Goal: Transaction & Acquisition: Register for event/course

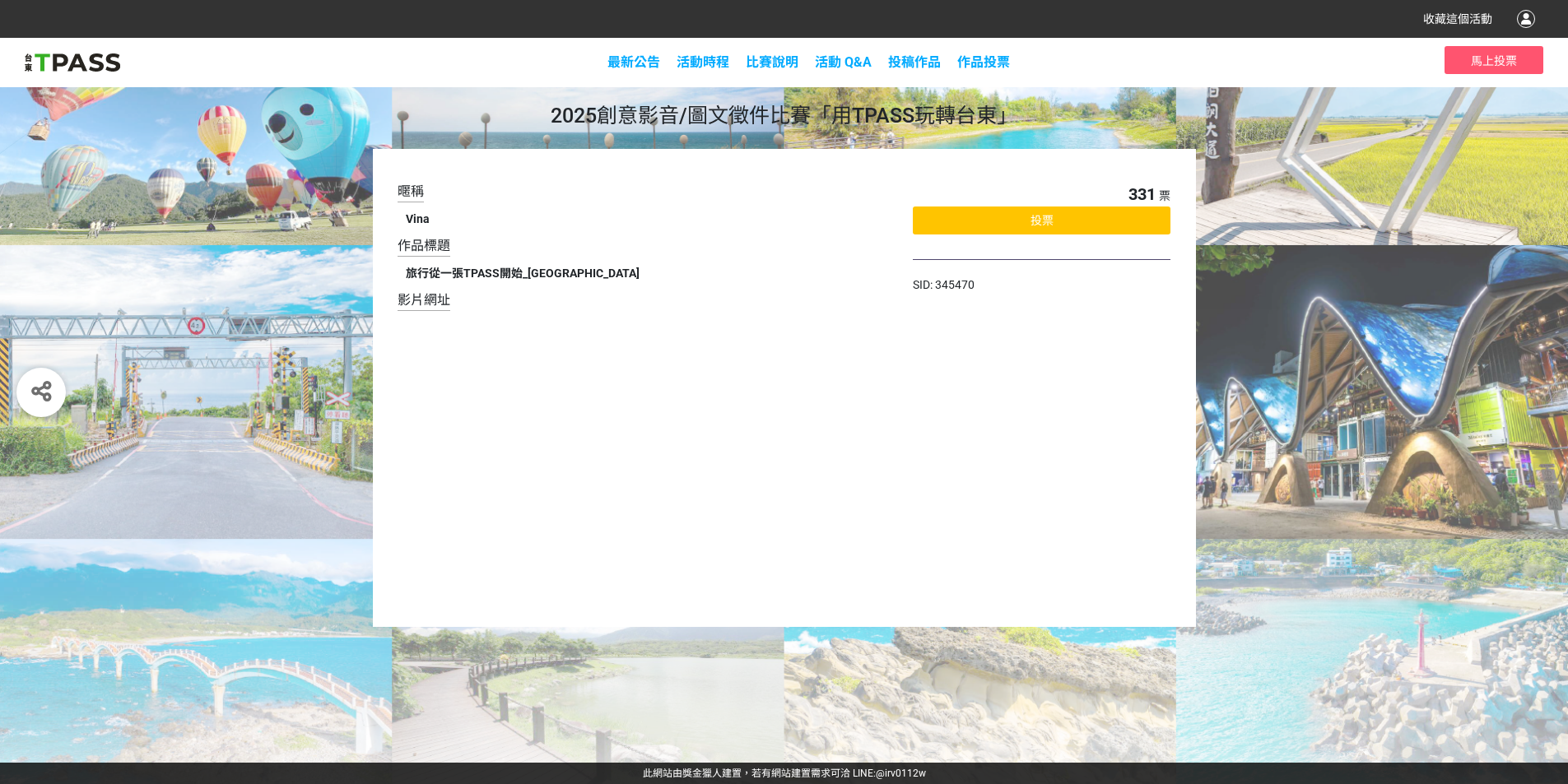
click at [983, 217] on div "投票" at bounding box center [1041, 220] width 258 height 28
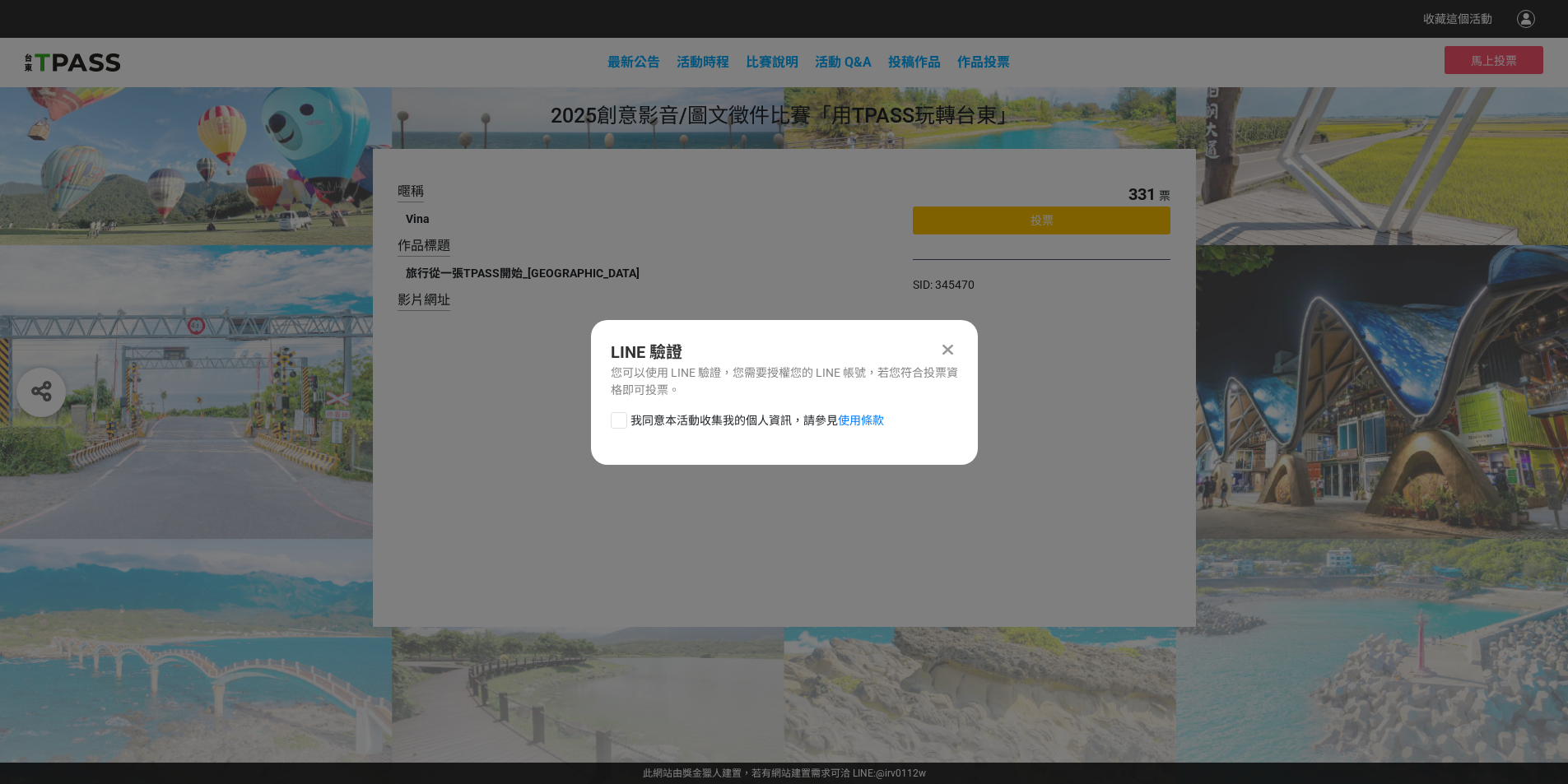
drag, startPoint x: 949, startPoint y: 347, endPoint x: 1057, endPoint y: 289, distance: 122.6
click at [949, 346] on icon at bounding box center [948, 350] width 10 height 16
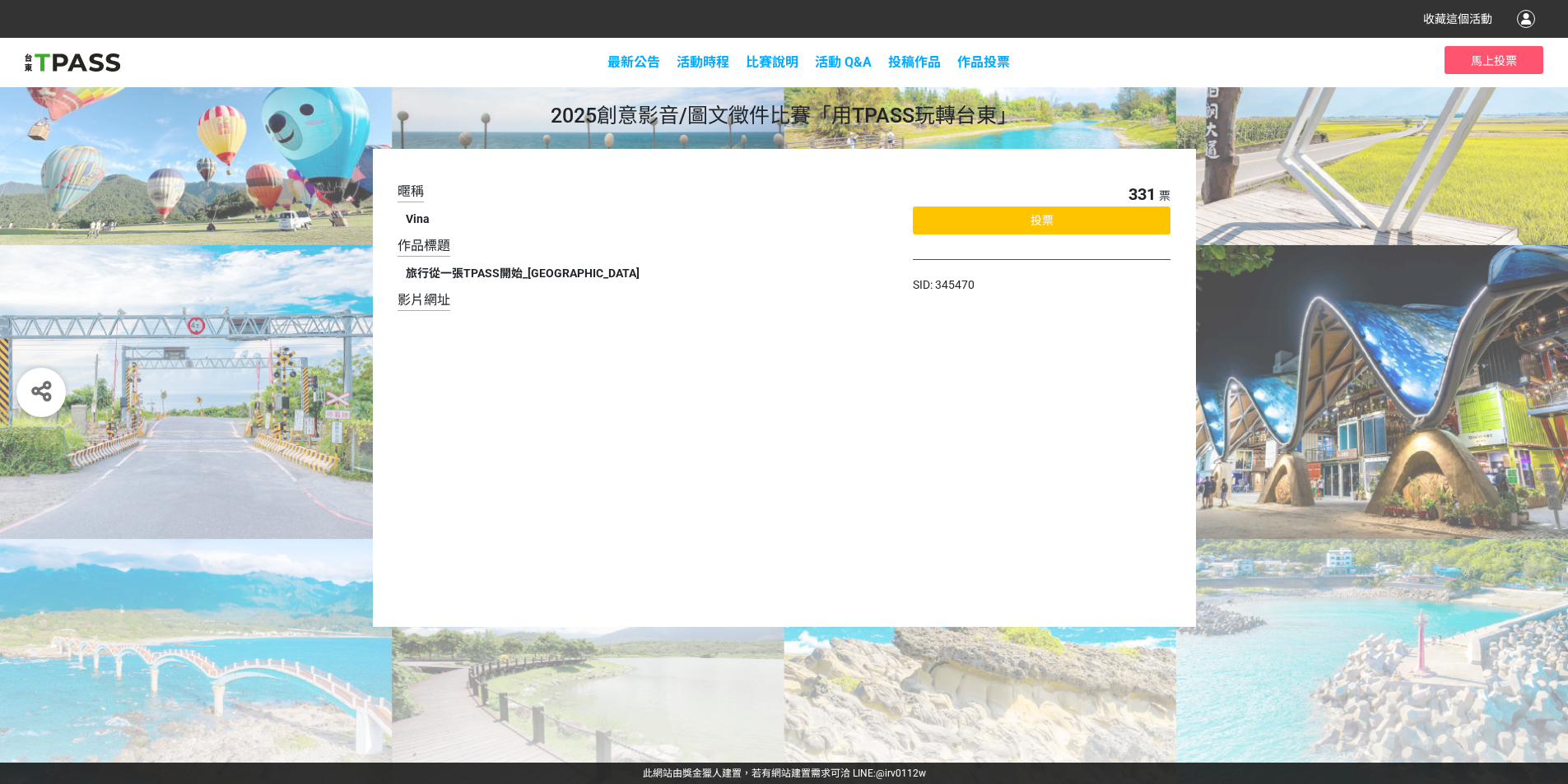
click at [975, 221] on div "投票" at bounding box center [1041, 220] width 258 height 28
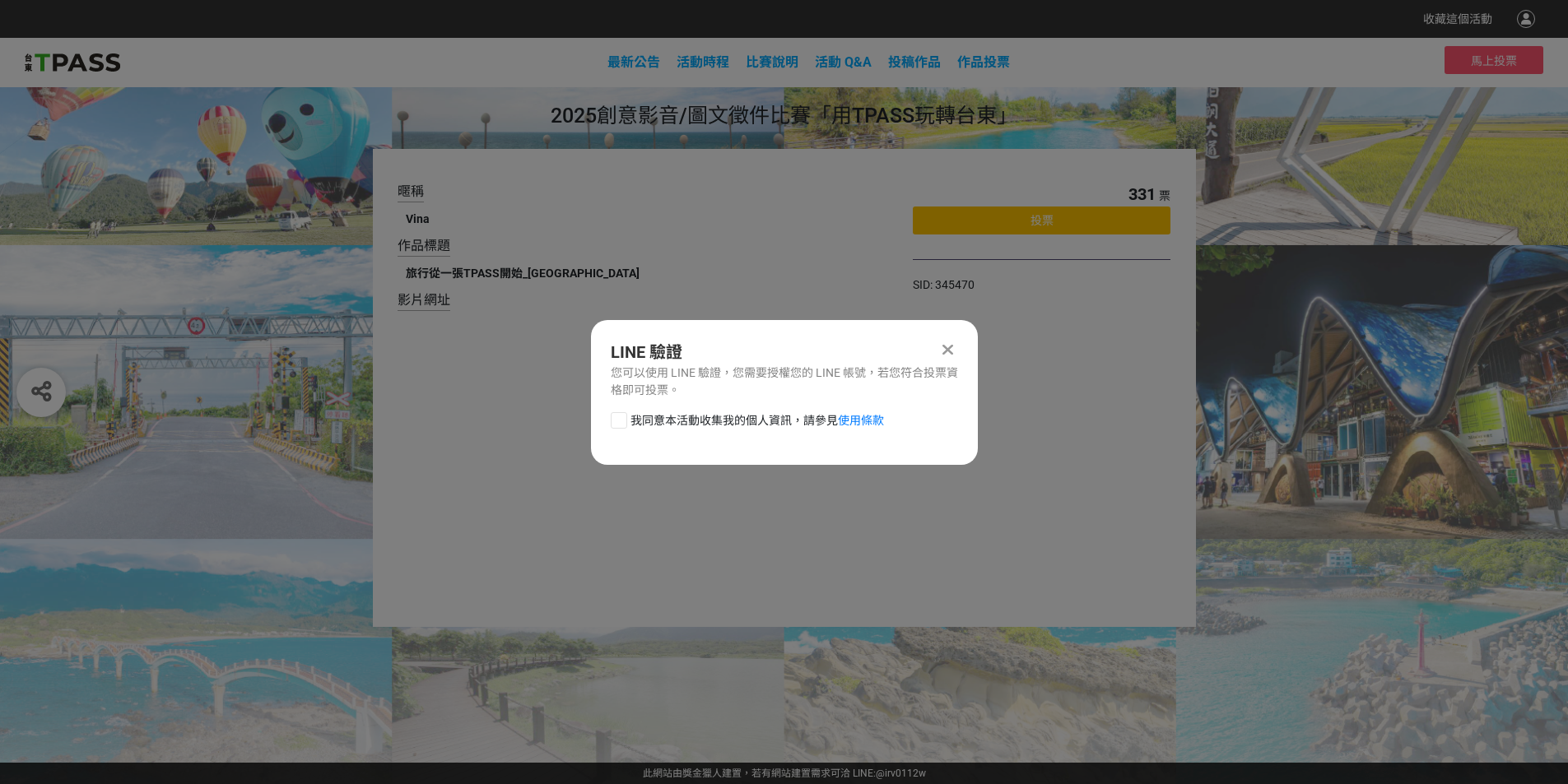
click at [632, 424] on span "我同意本活動收集我的個人資訊，請參見 使用條款" at bounding box center [757, 421] width 254 height 17
click at [622, 424] on input "我同意本活動收集我的個人資訊，請參見 使用條款" at bounding box center [617, 420] width 10 height 10
checkbox input "false"
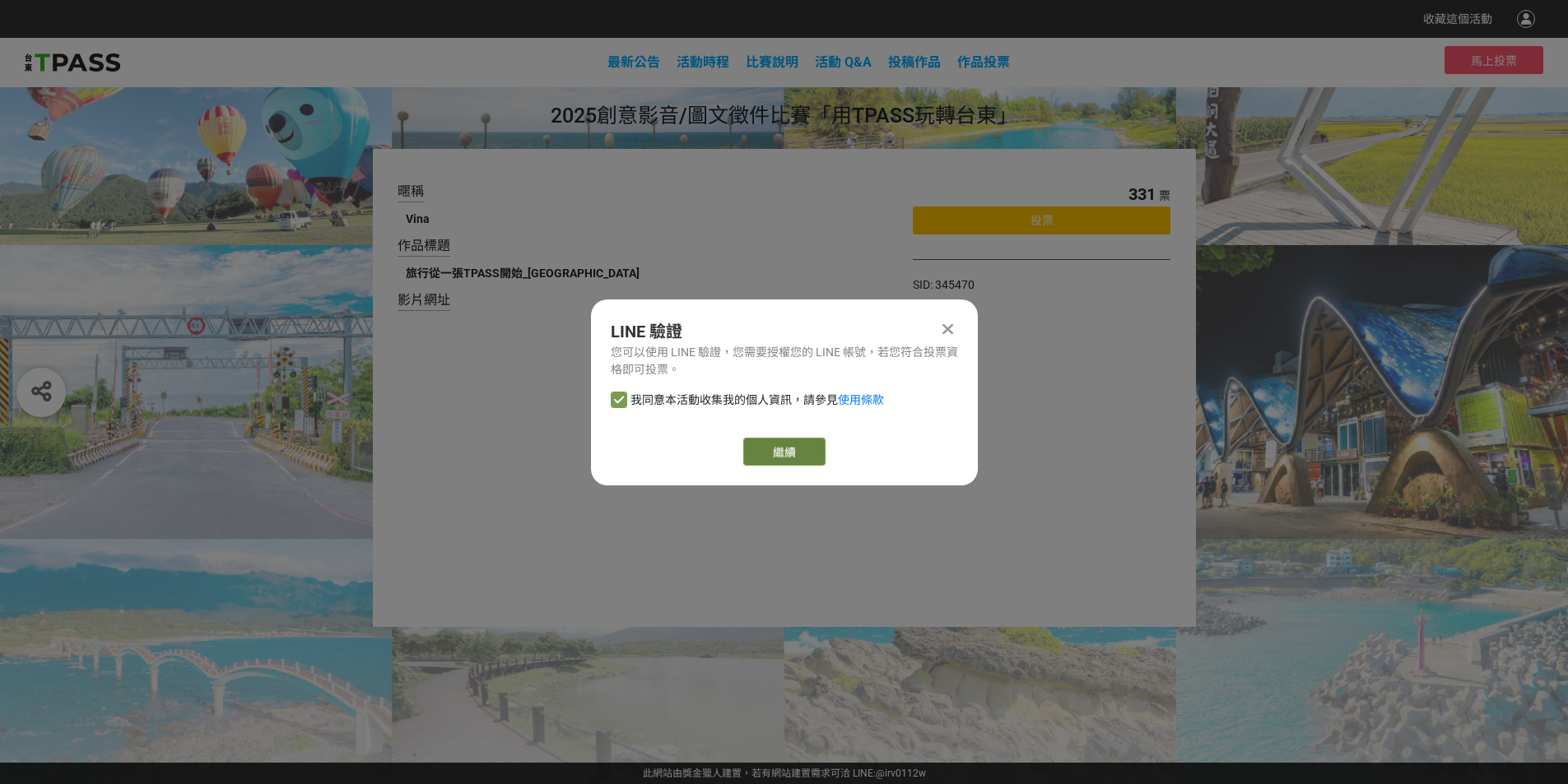
click at [781, 453] on link "繼續" at bounding box center [784, 452] width 82 height 28
click at [953, 320] on div at bounding box center [948, 329] width 20 height 20
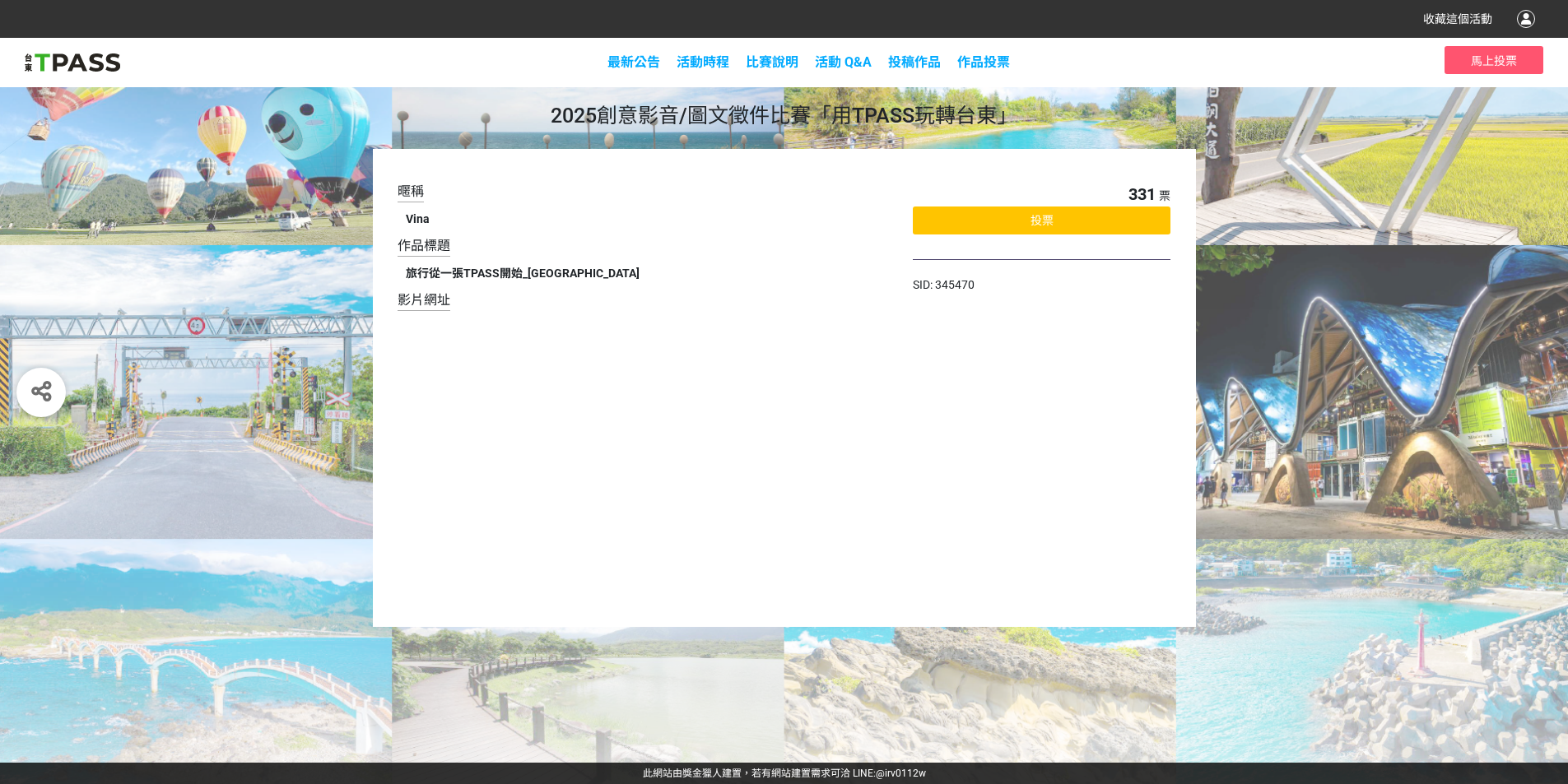
click at [1271, 105] on h1 "2025創意影音/圖文徵件比賽「用TPASS玩轉台東」" at bounding box center [784, 116] width 1568 height 25
click at [768, 68] on span "比賽說明" at bounding box center [771, 62] width 52 height 15
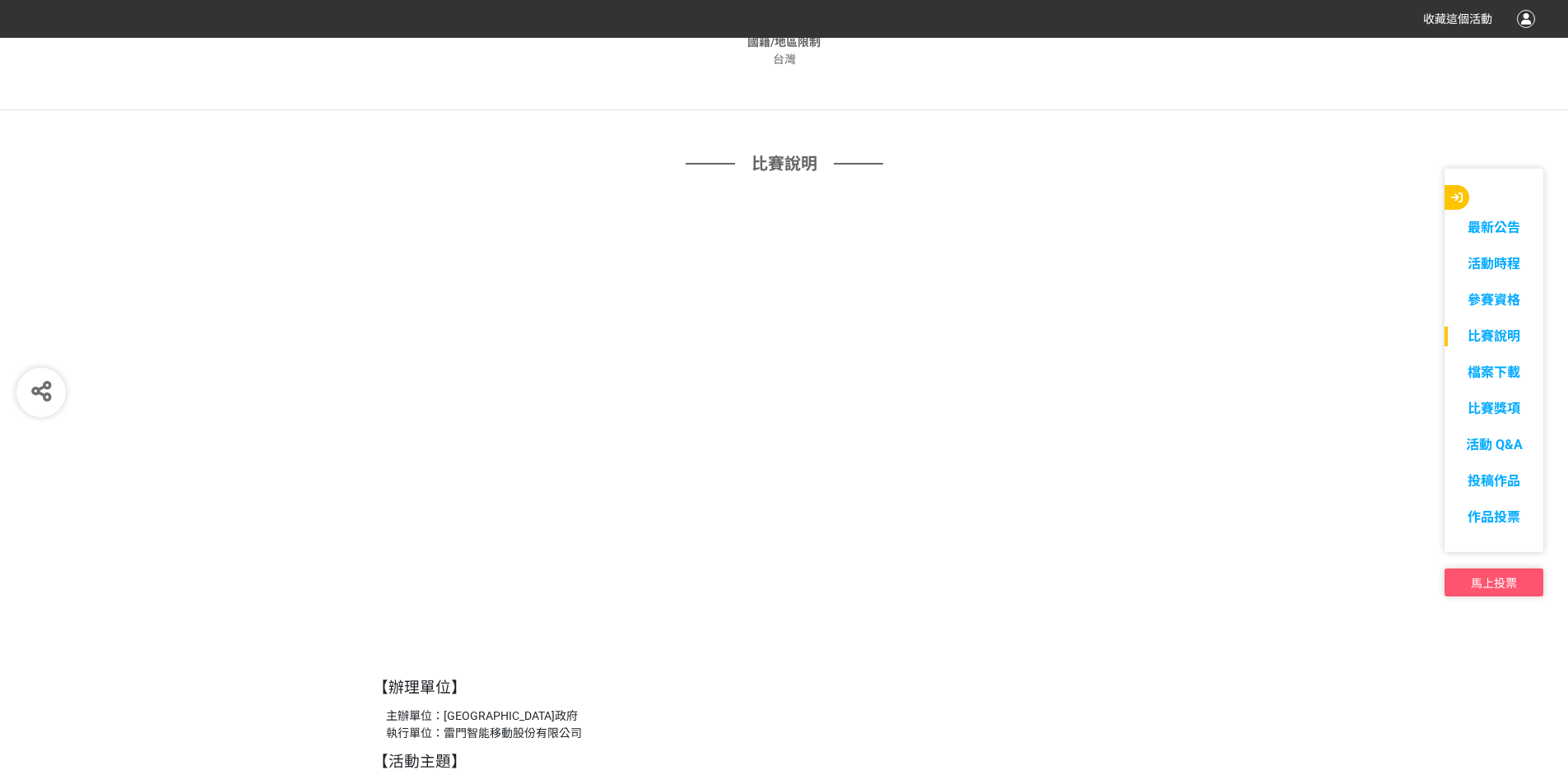
scroll to position [1296, 0]
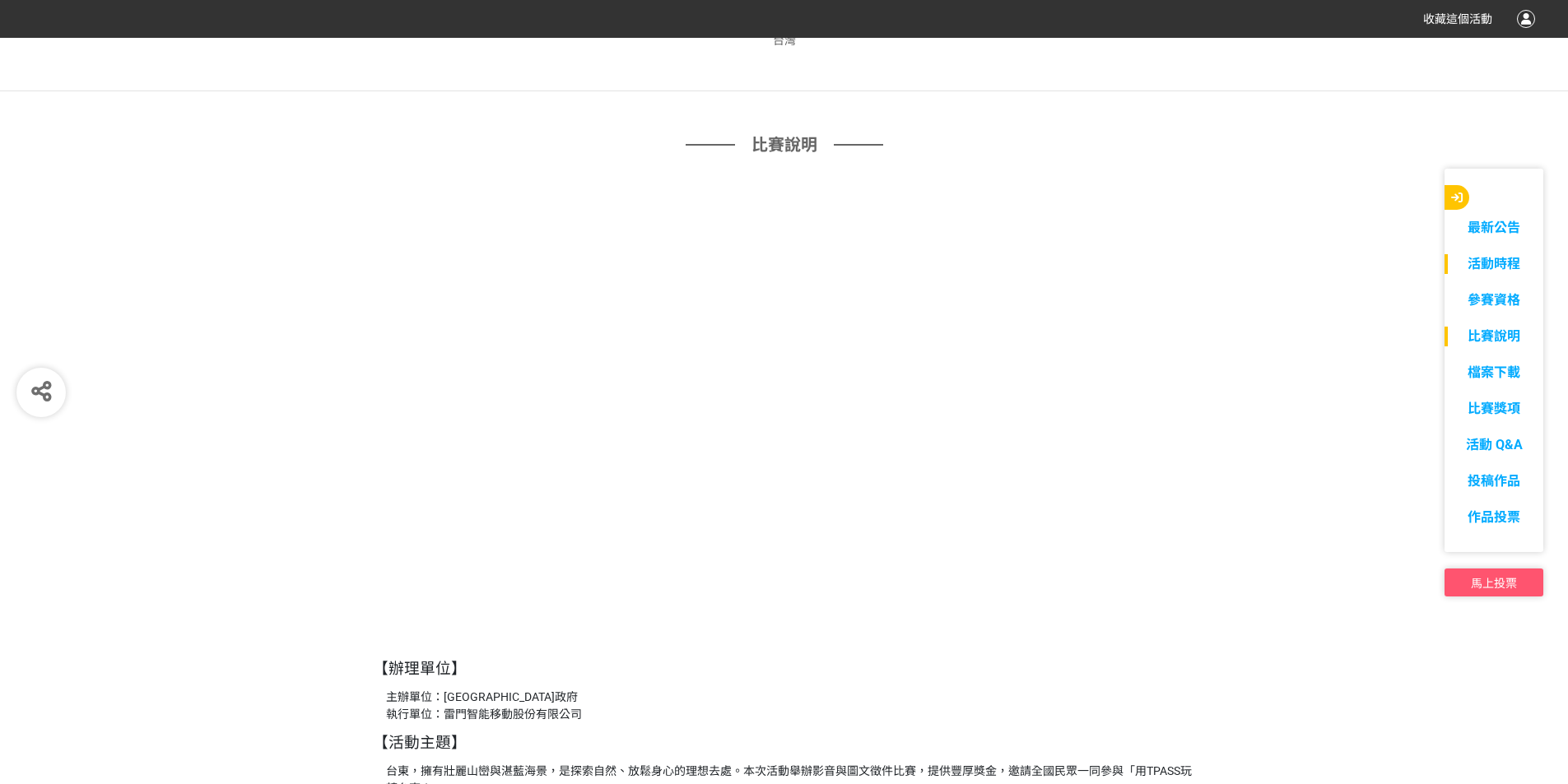
click at [1493, 264] on link "活動時程" at bounding box center [1493, 264] width 99 height 20
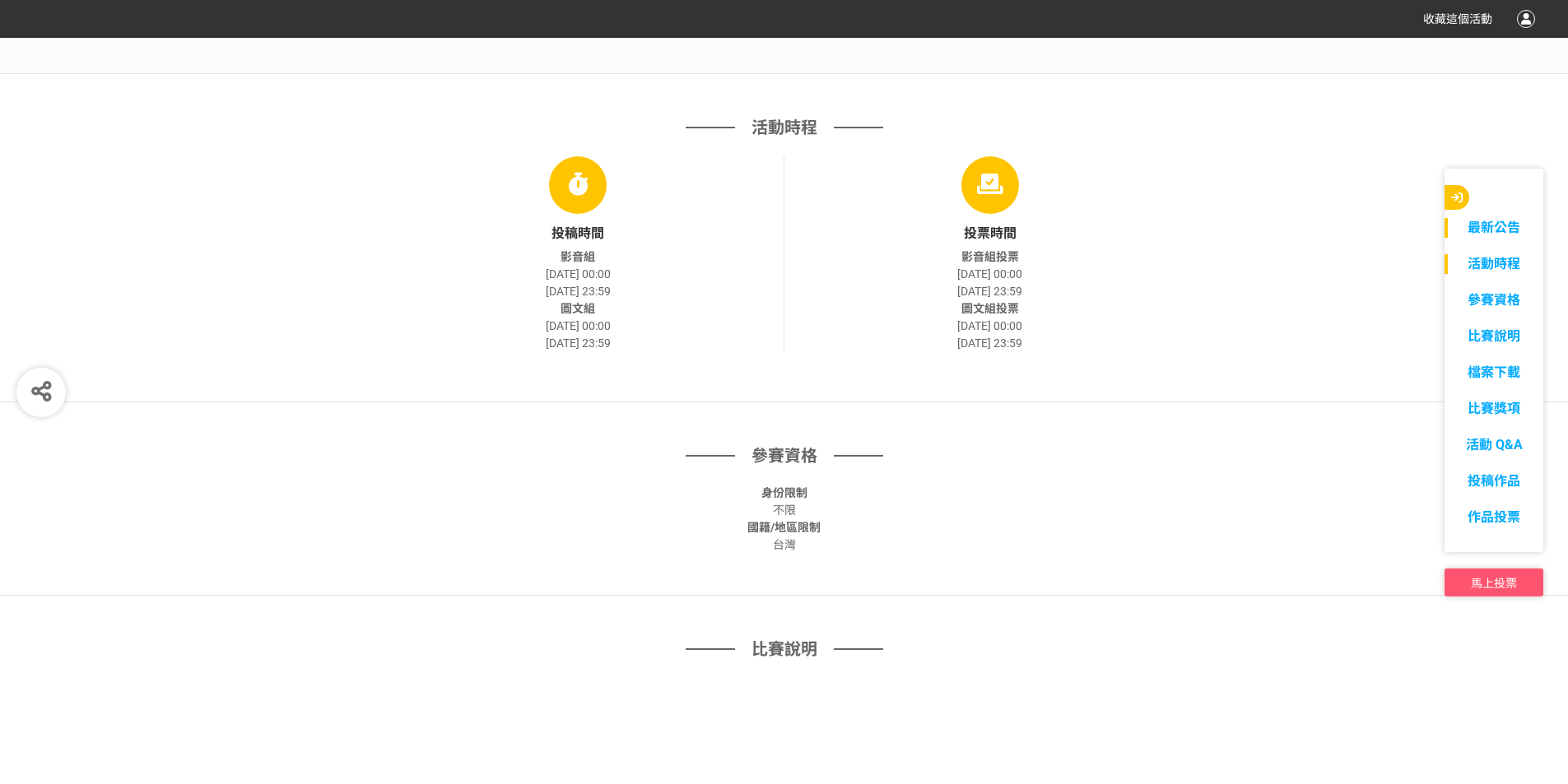
scroll to position [787, 0]
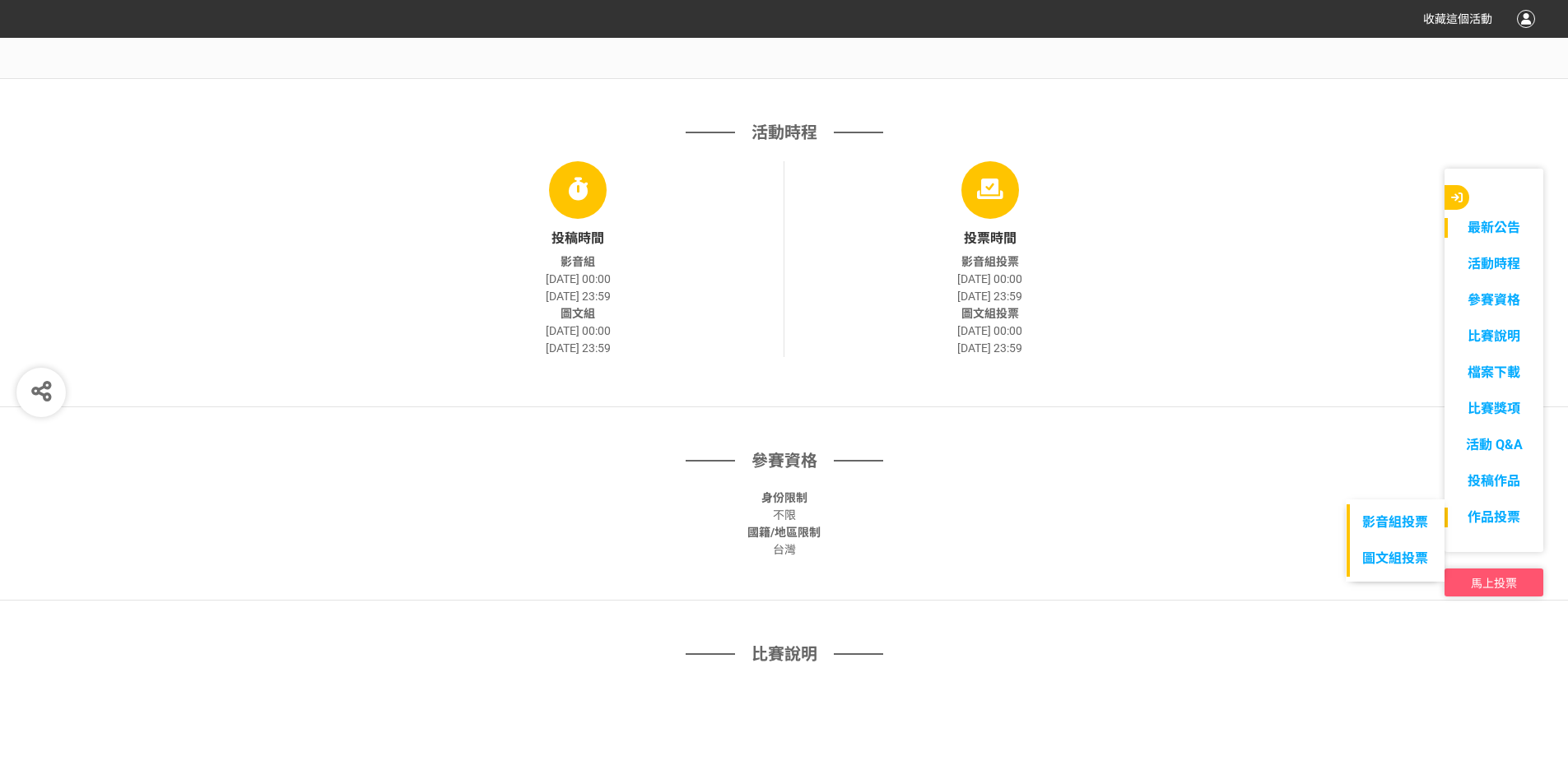
click at [1498, 513] on span "作品投票" at bounding box center [1493, 518] width 52 height 15
click at [1407, 521] on link "影音組投票" at bounding box center [1394, 523] width 97 height 36
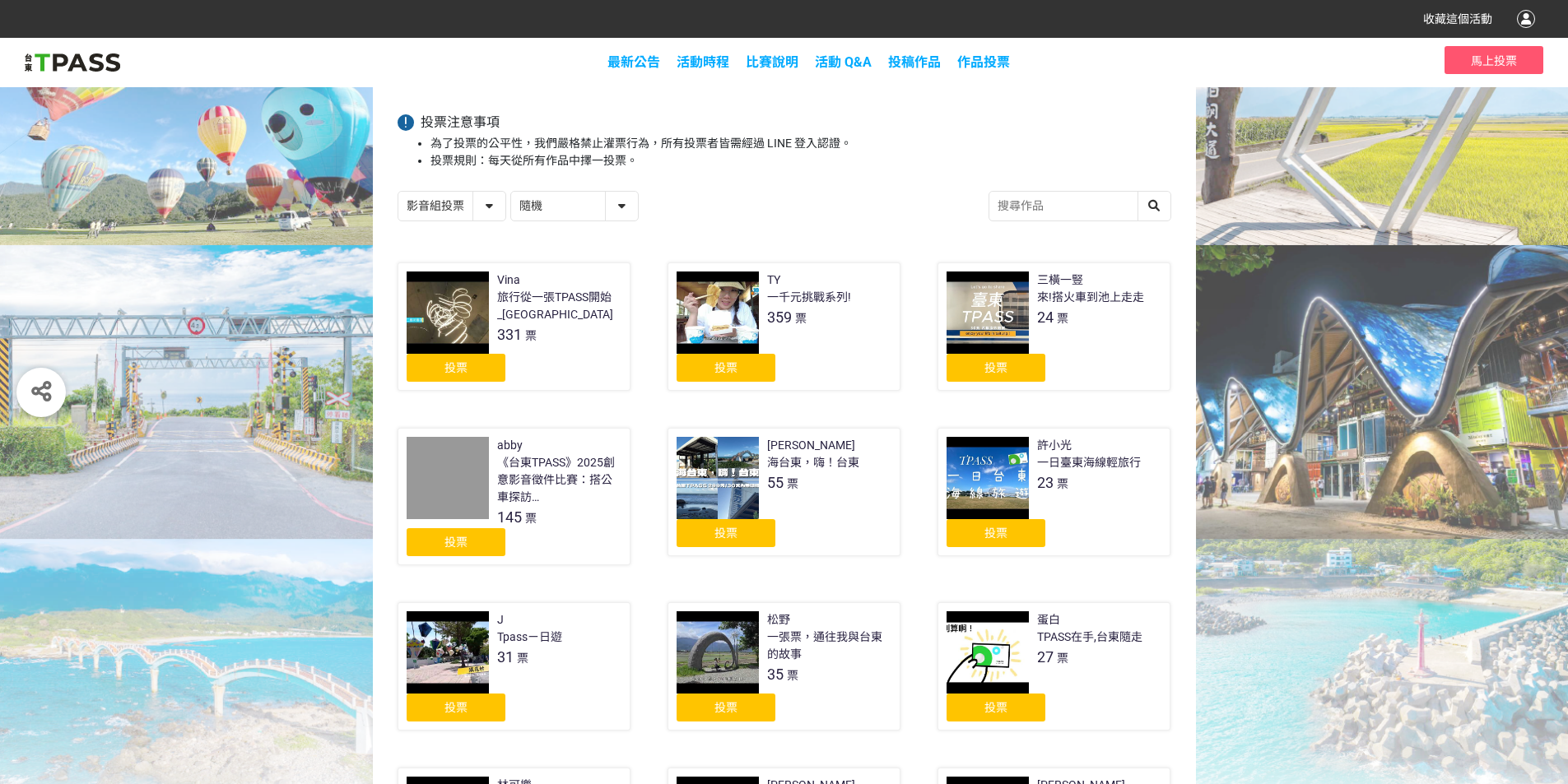
scroll to position [165, 0]
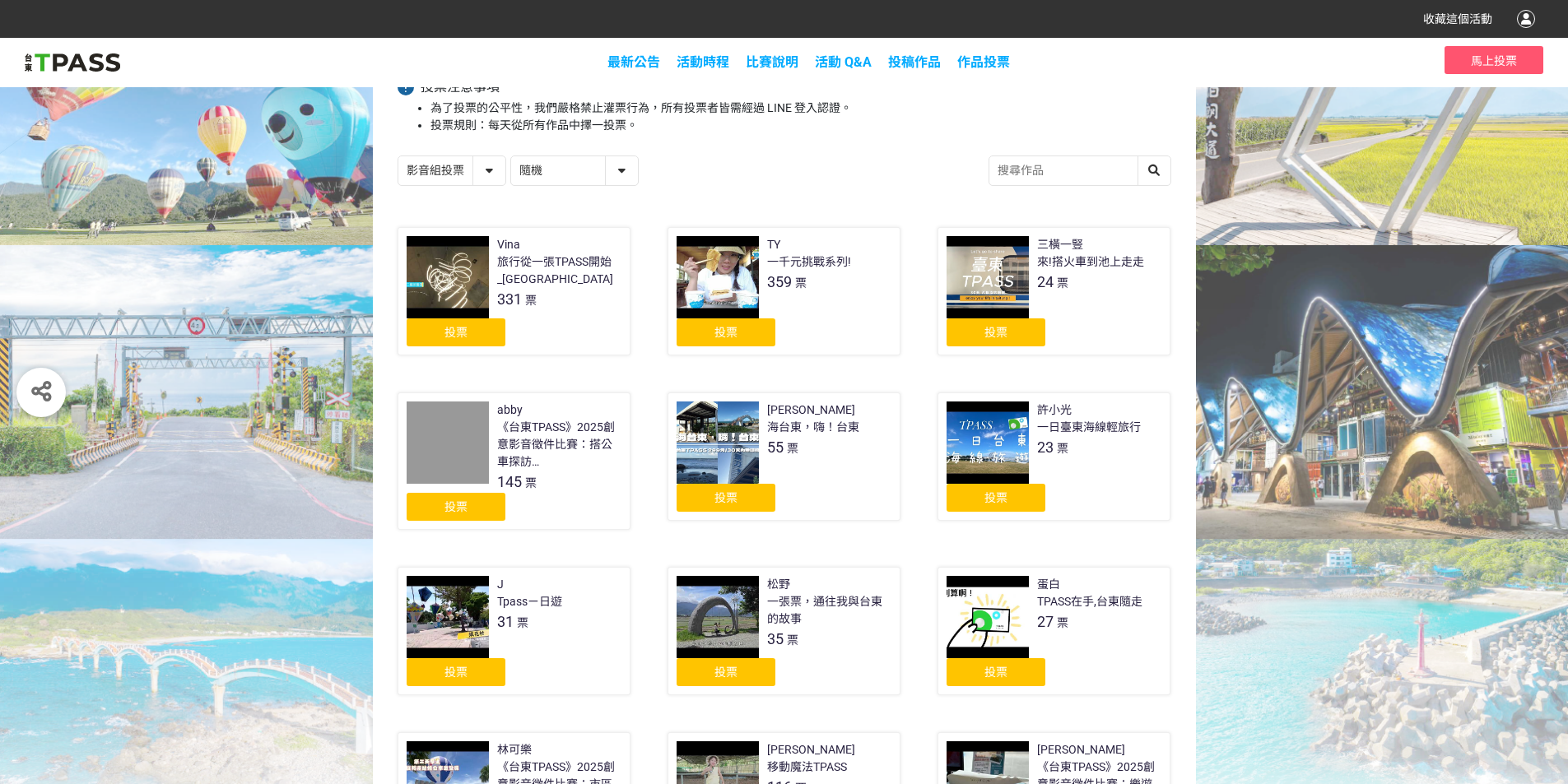
click at [619, 176] on select "隨機 作品 - 由新到舊 作品 - 由舊到新 票數 - 由多到少 票數 - 由少到多" at bounding box center [575, 171] width 127 height 29
select select "vote"
click at [512, 157] on select "隨機 作品 - 由新到舊 作品 - 由舊到新 票數 - 由多到少 票數 - 由少到多" at bounding box center [575, 171] width 127 height 29
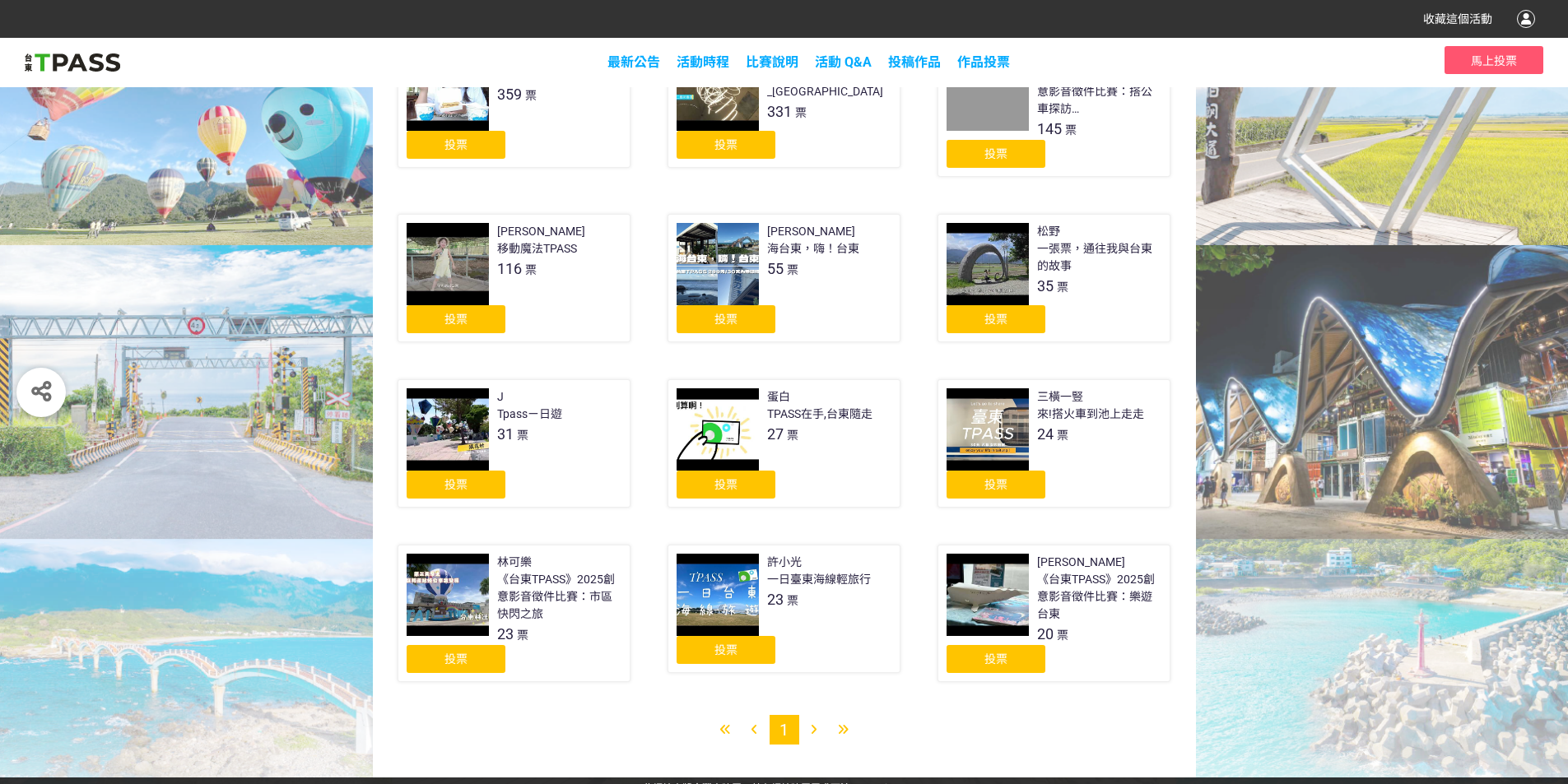
scroll to position [368, 0]
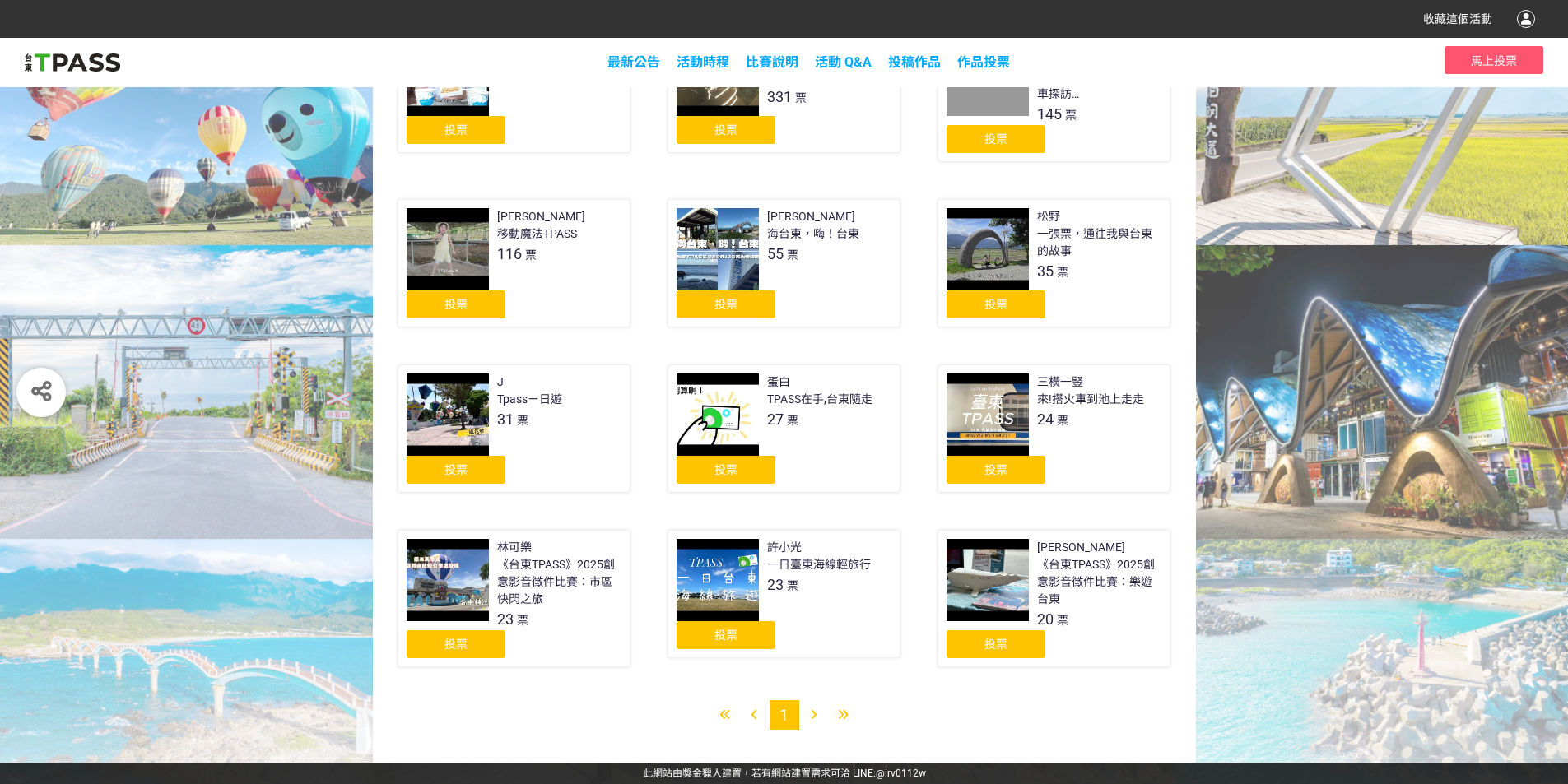
click at [722, 568] on div at bounding box center [718, 580] width 82 height 82
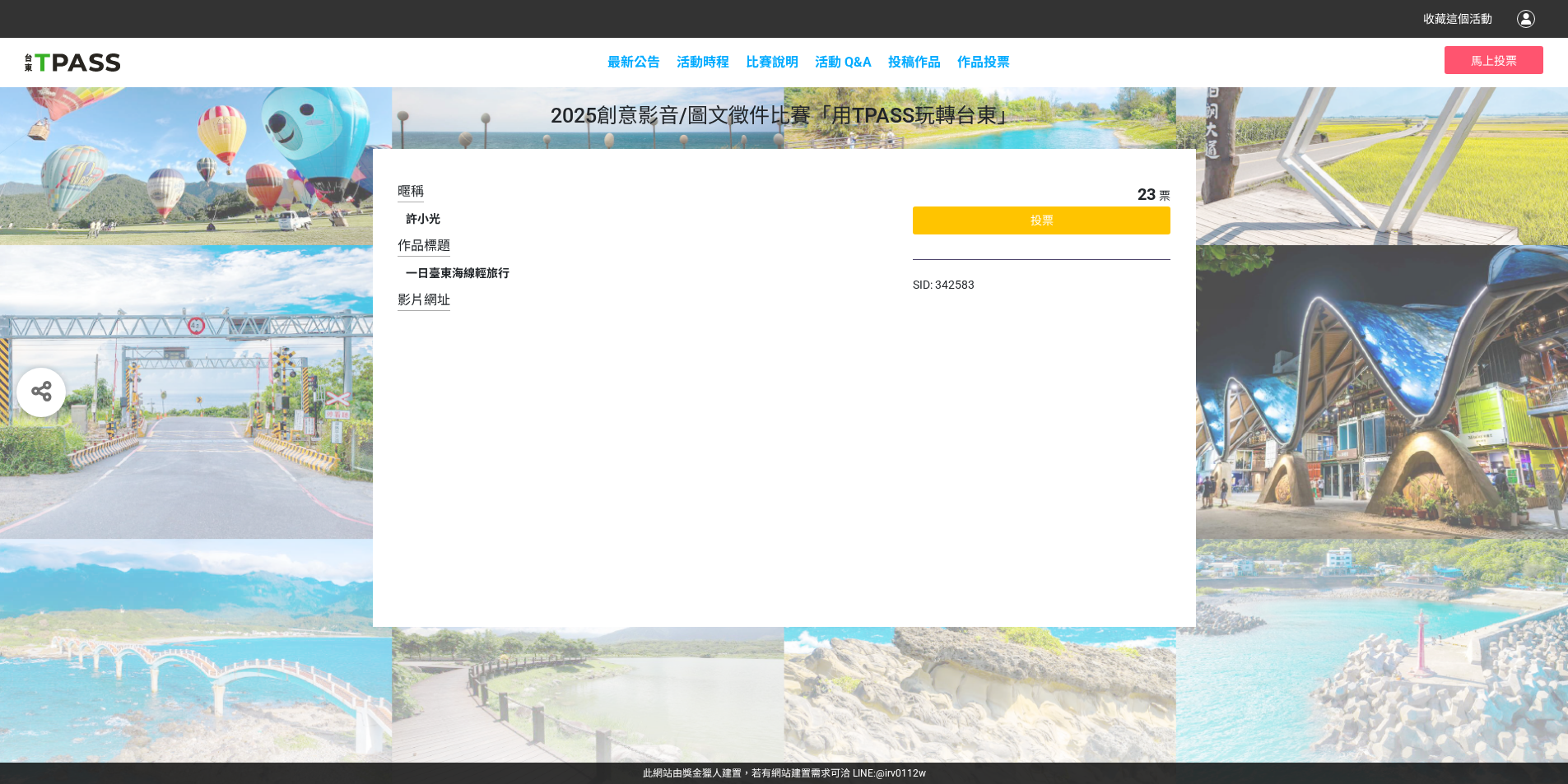
click at [1336, 253] on div "暱稱 [PERSON_NAME] 作品標題 一日[GEOGRAPHIC_DATA]輕旅行 影片網址 23 票 投票 SID: 342583" at bounding box center [784, 388] width 1568 height 478
click at [1293, 133] on div "2025創意影音/圖文徵件比賽「用TPASS玩轉台東」 暱稱 [PERSON_NAME] 作品標題 一日臺東海線輕旅行 影片網址 23 票 投票 SID: 3…" at bounding box center [784, 400] width 1568 height 725
click at [985, 65] on span "作品投票" at bounding box center [983, 62] width 52 height 15
click at [912, 58] on span "投稿作品" at bounding box center [913, 62] width 52 height 15
click at [836, 56] on span "活動 Q&A" at bounding box center [843, 62] width 57 height 15
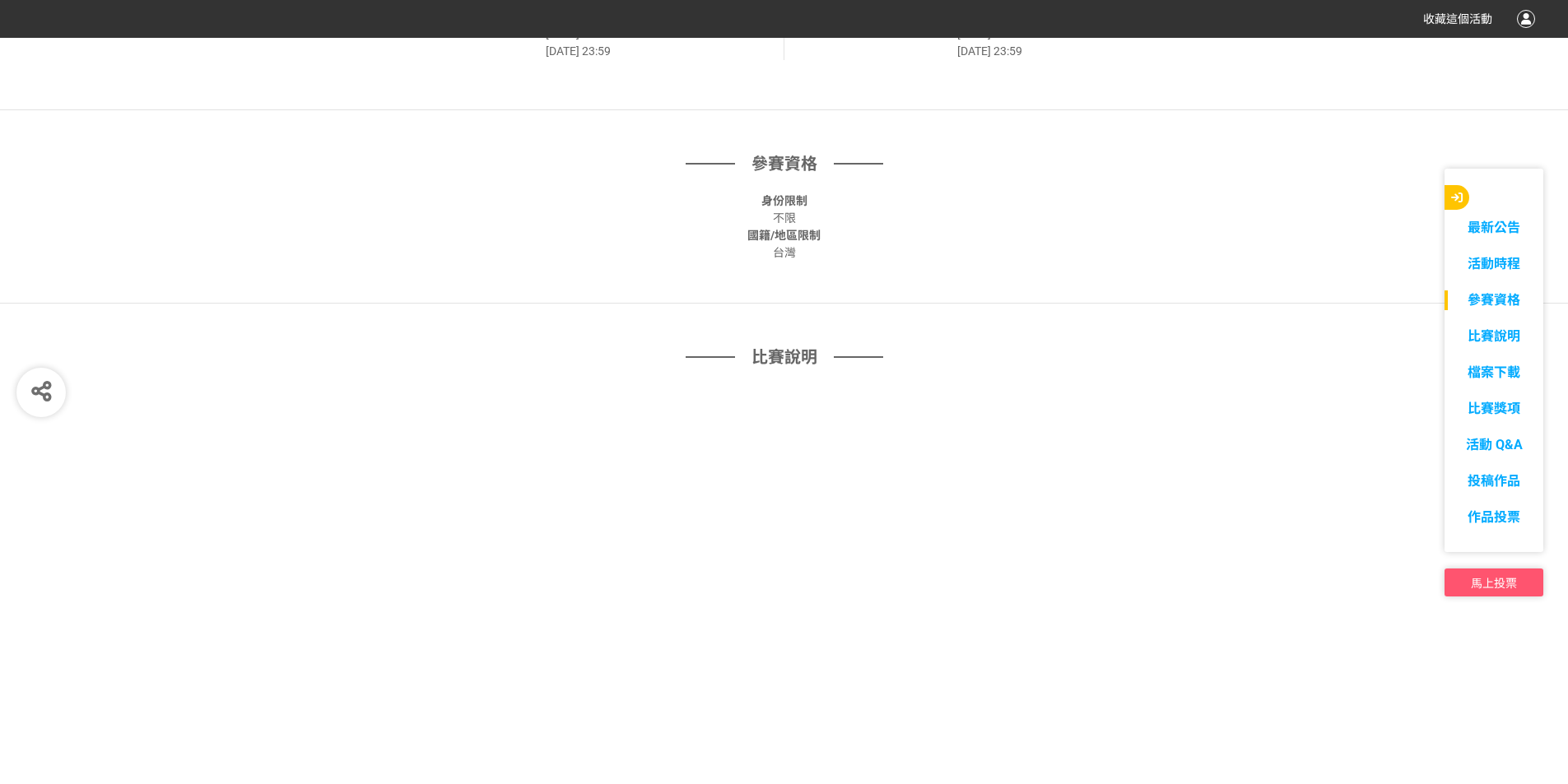
scroll to position [971, 0]
